Goal: Find specific page/section: Find specific page/section

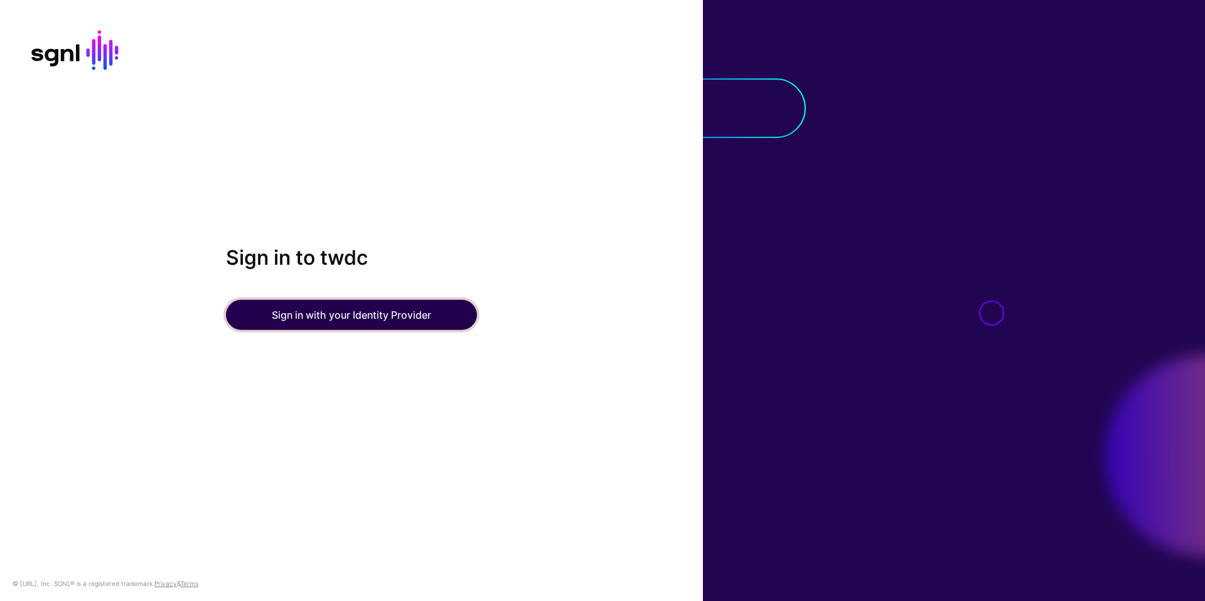
click at [372, 316] on button "Sign in with your Identity Provider" at bounding box center [351, 315] width 251 height 30
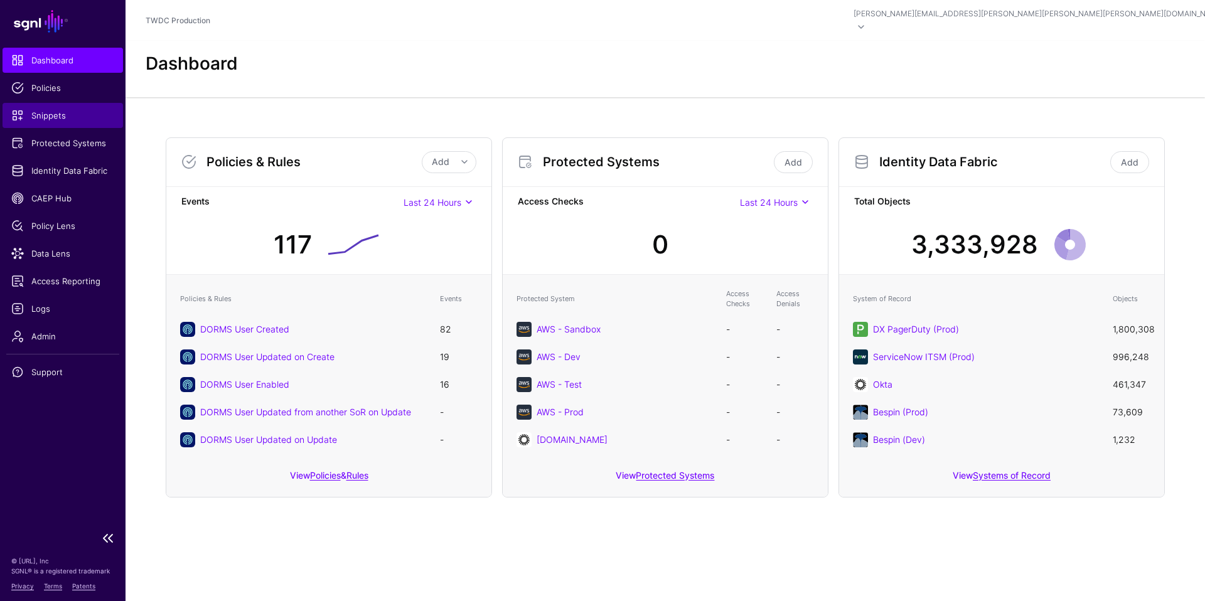
click at [48, 115] on span "Snippets" at bounding box center [62, 115] width 103 height 13
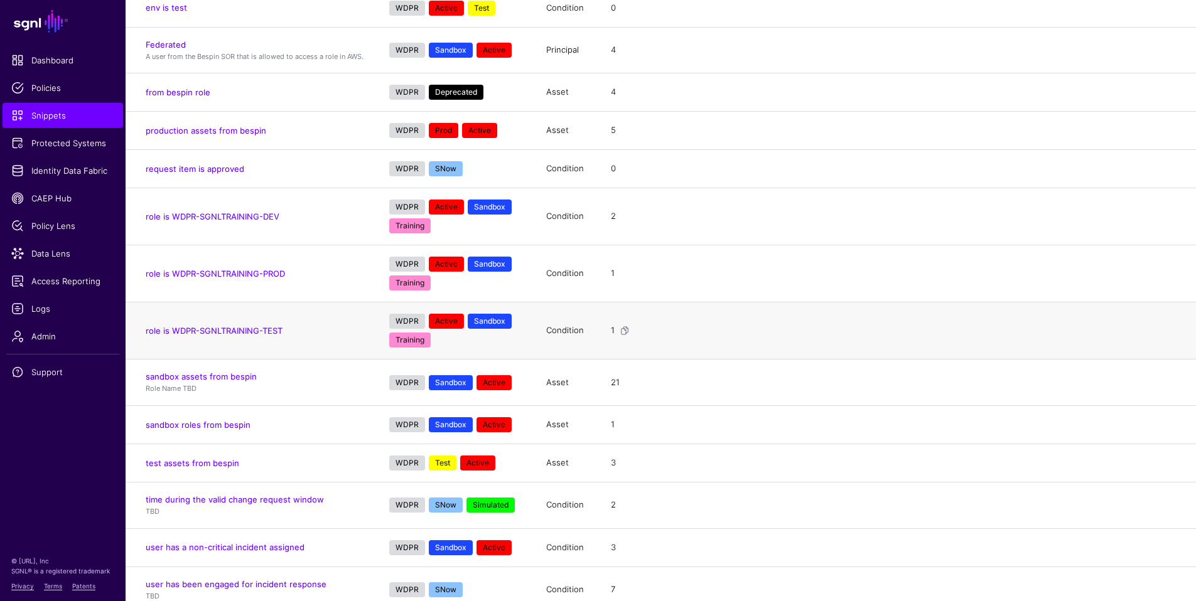
scroll to position [922, 0]
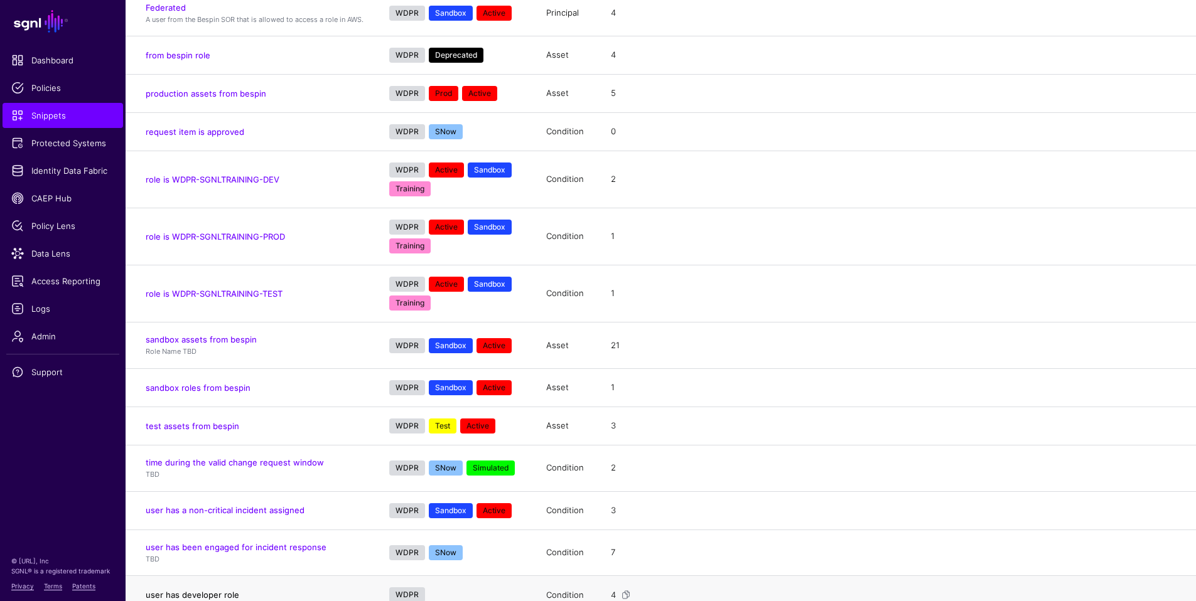
click at [180, 590] on link "user has developer role" at bounding box center [193, 595] width 94 height 10
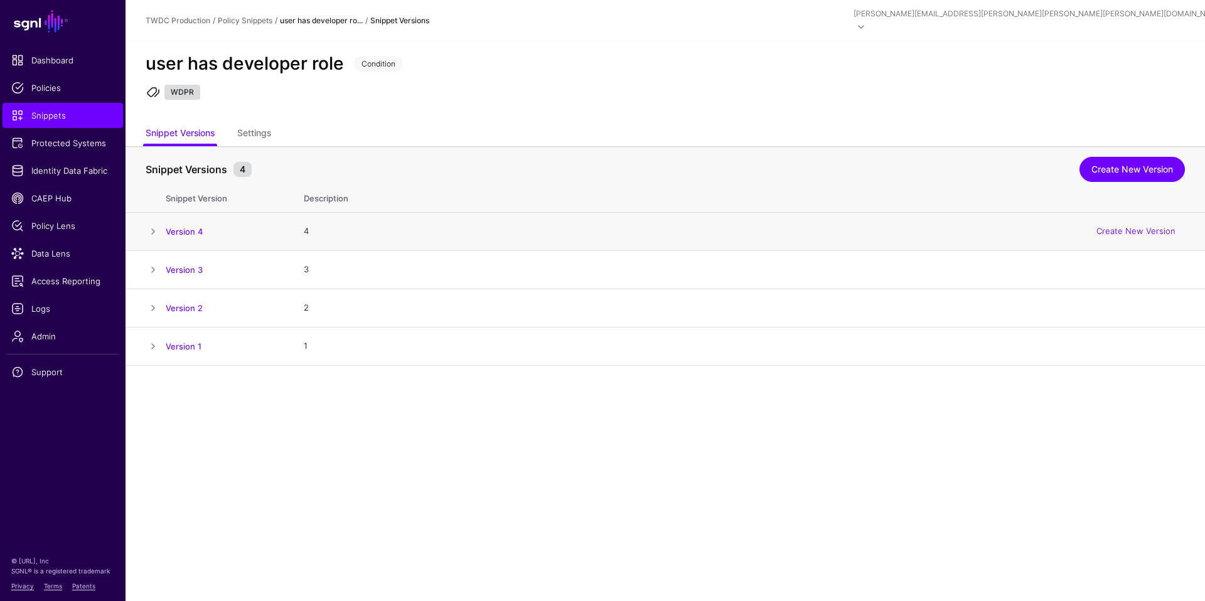
click at [154, 224] on span at bounding box center [153, 231] width 15 height 15
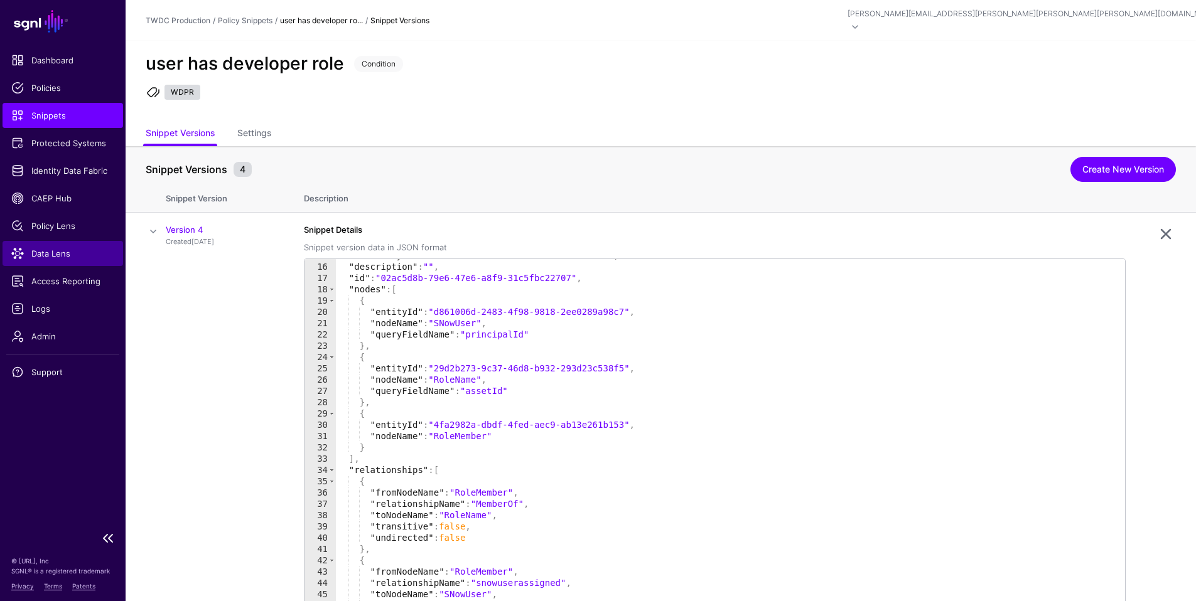
click at [60, 260] on link "Data Lens" at bounding box center [63, 253] width 121 height 25
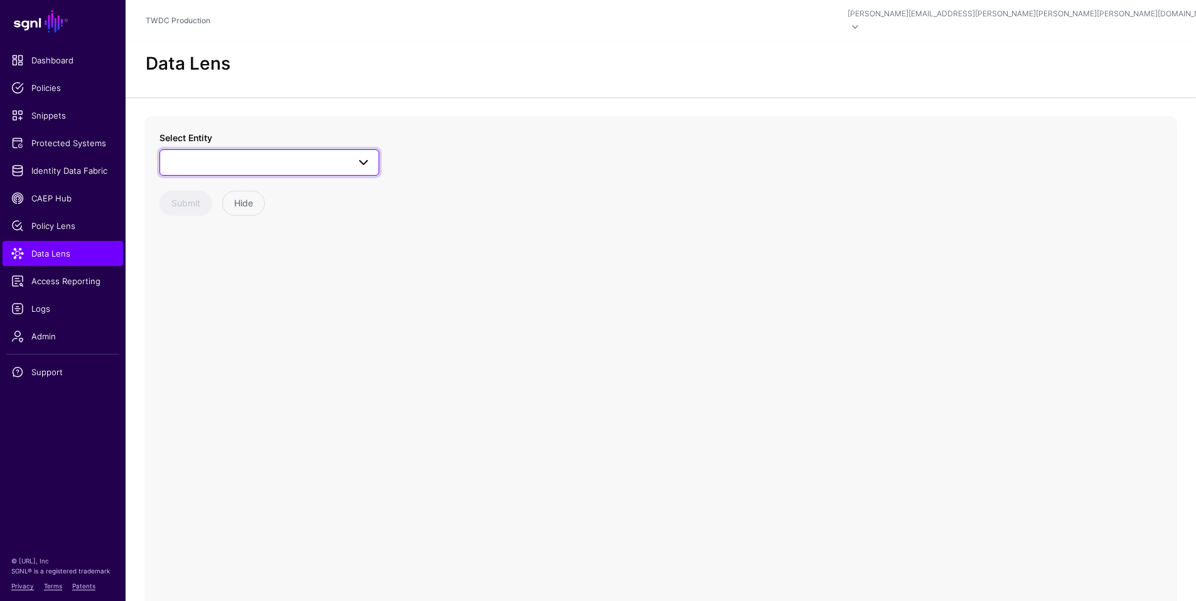
click at [283, 155] on span at bounding box center [269, 162] width 203 height 15
